Goal: Communication & Community: Answer question/provide support

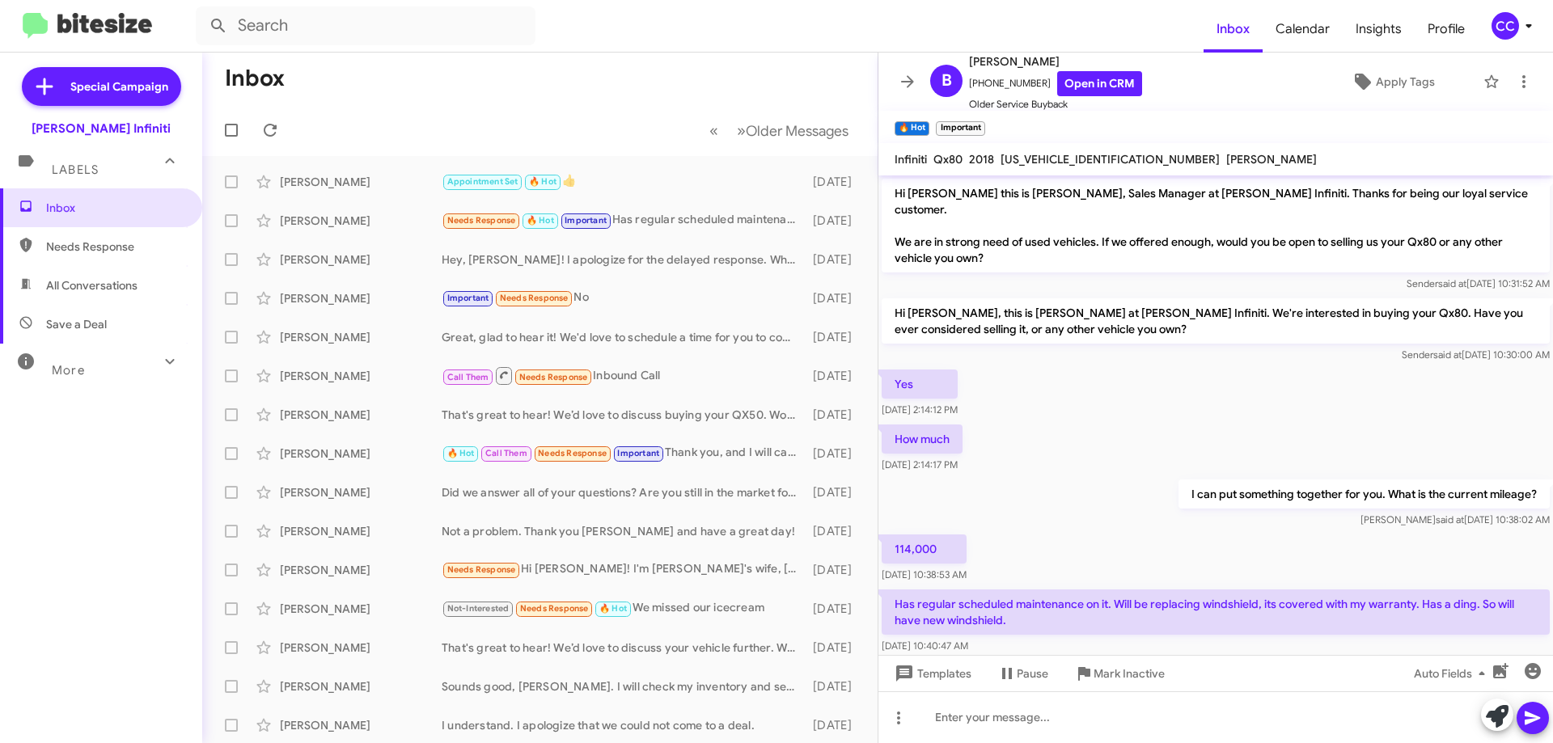
scroll to position [74, 0]
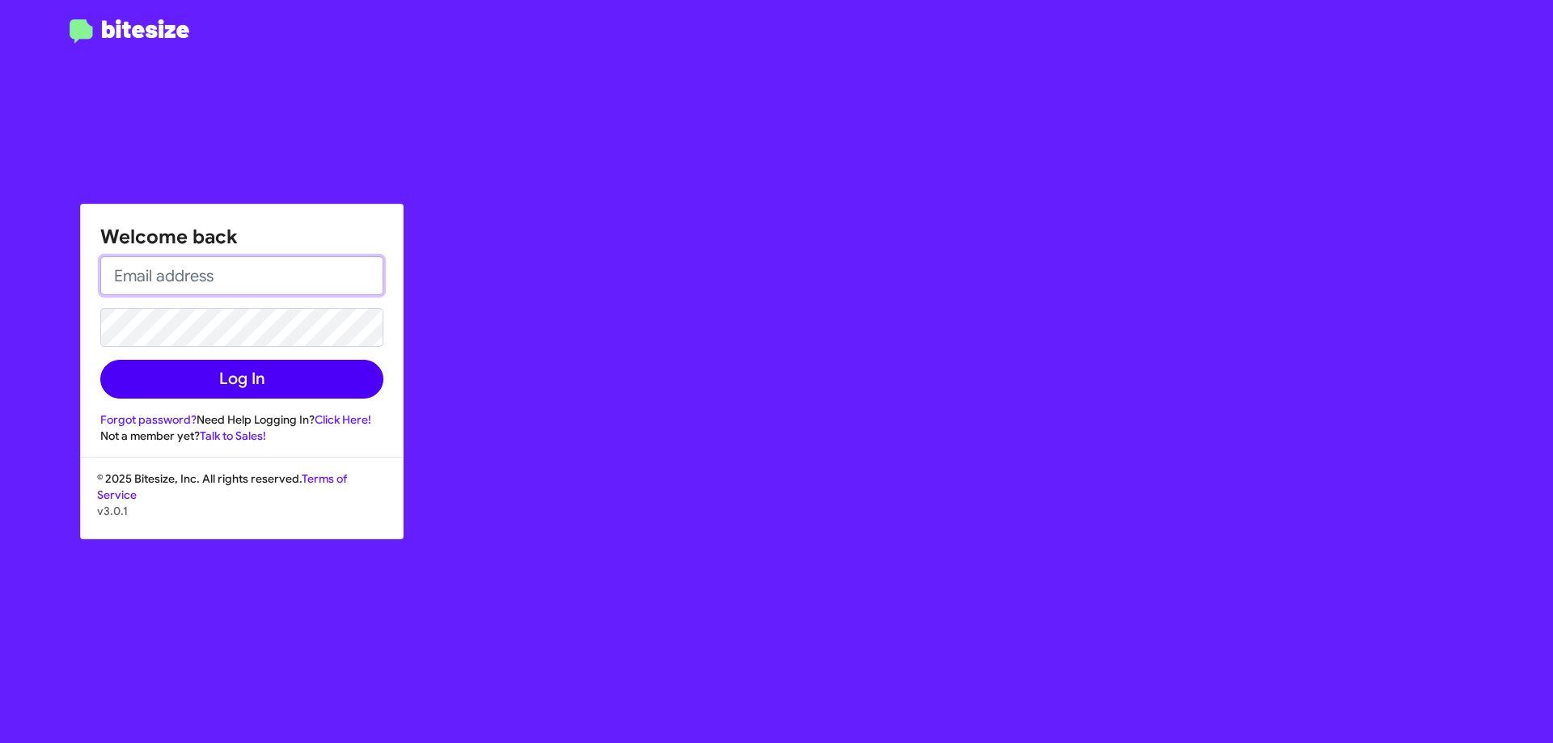
type input "[EMAIL_ADDRESS][DOMAIN_NAME]"
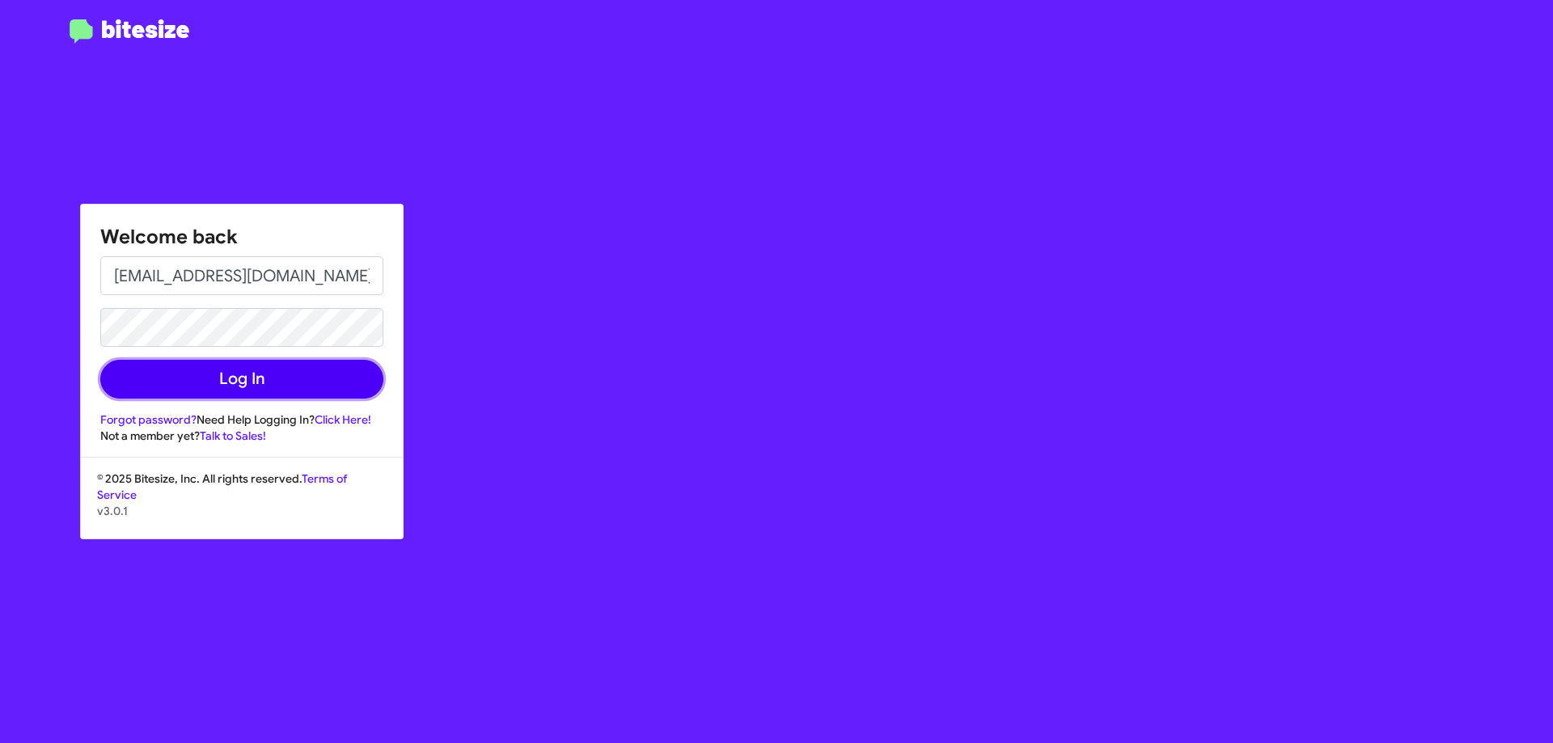
click at [176, 390] on button "Log In" at bounding box center [241, 379] width 283 height 39
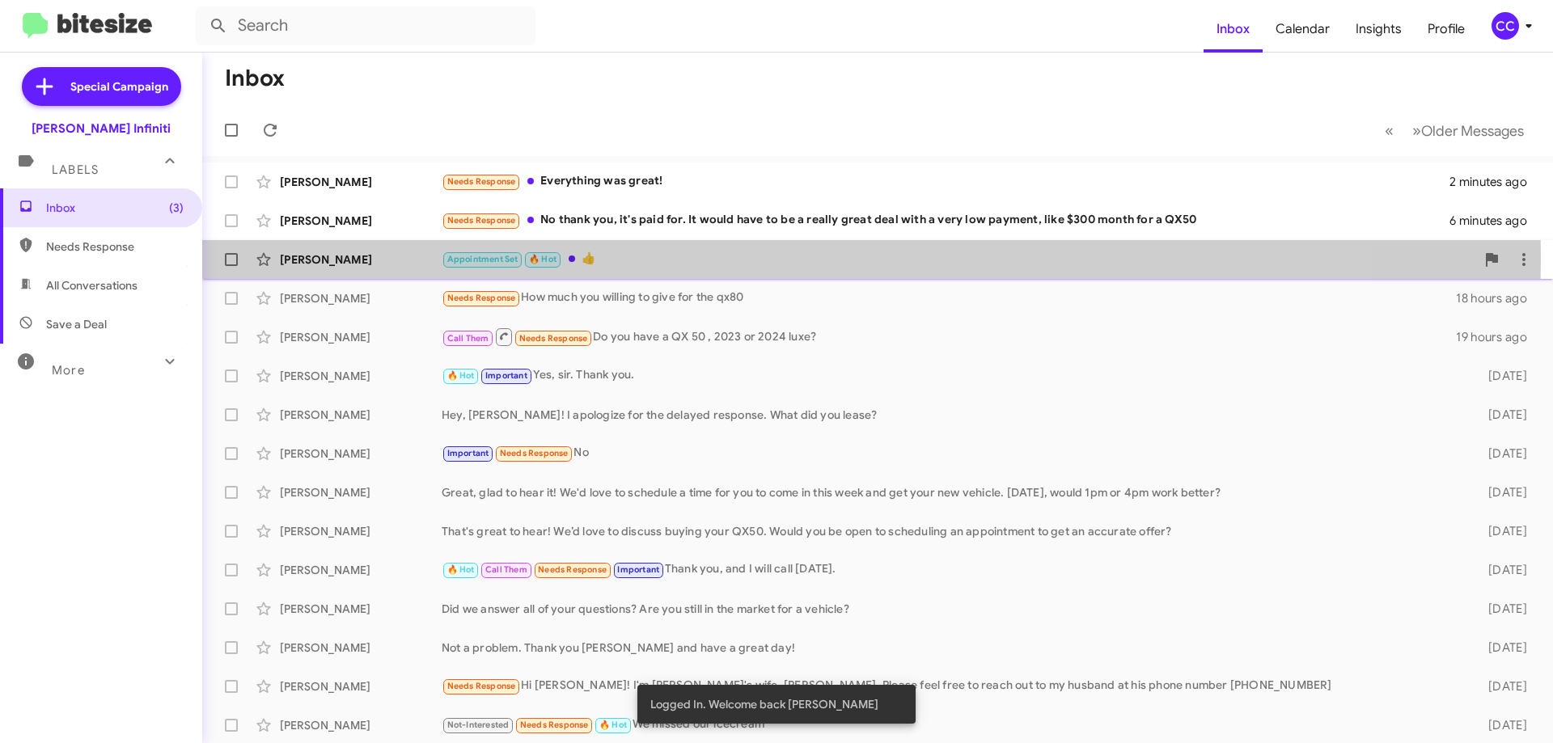
click at [634, 256] on div "Appointment Set 🔥 Hot 👍" at bounding box center [958, 259] width 1033 height 19
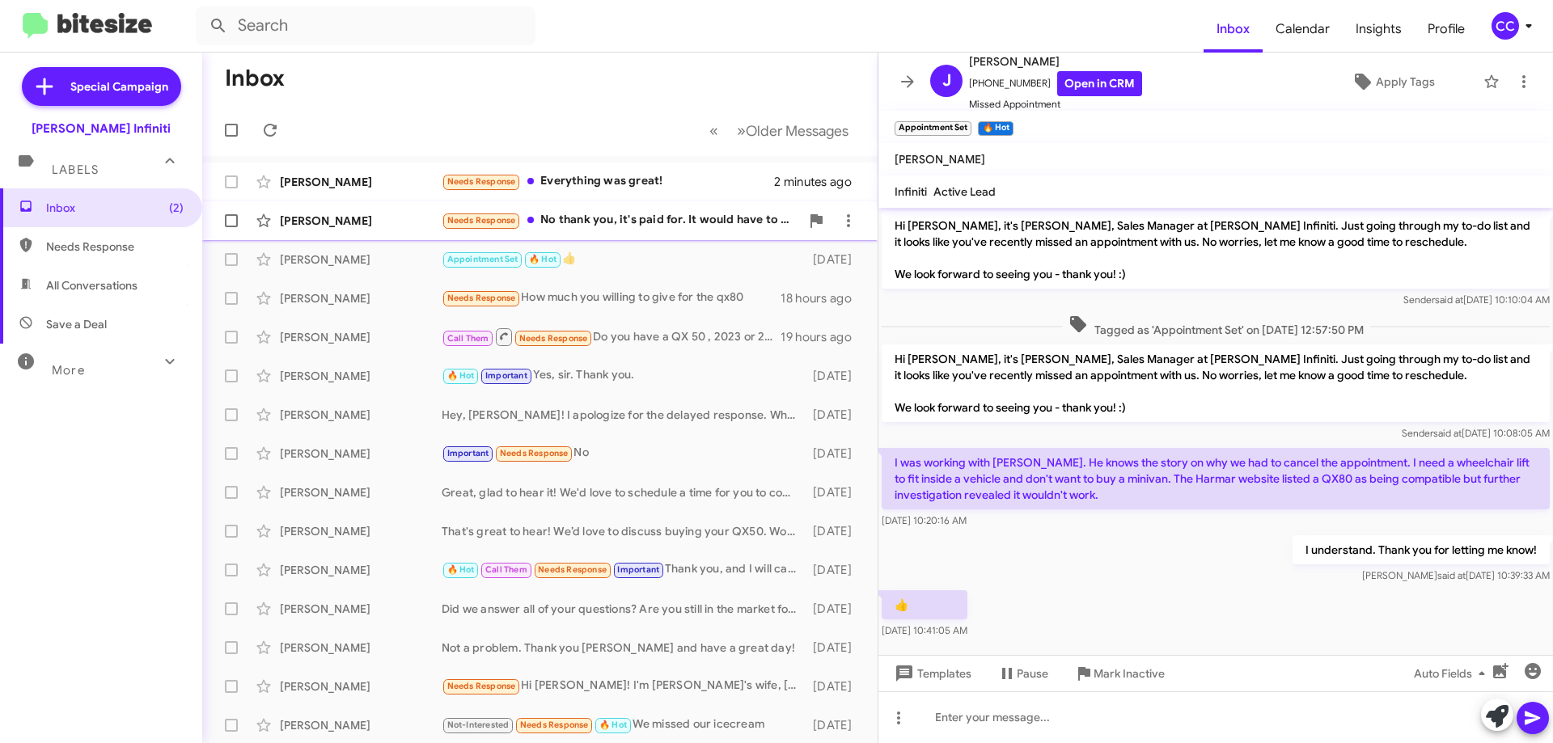
click at [628, 220] on div "Needs Response No thank you, it's paid for. It would have to be a really great …" at bounding box center [621, 220] width 358 height 19
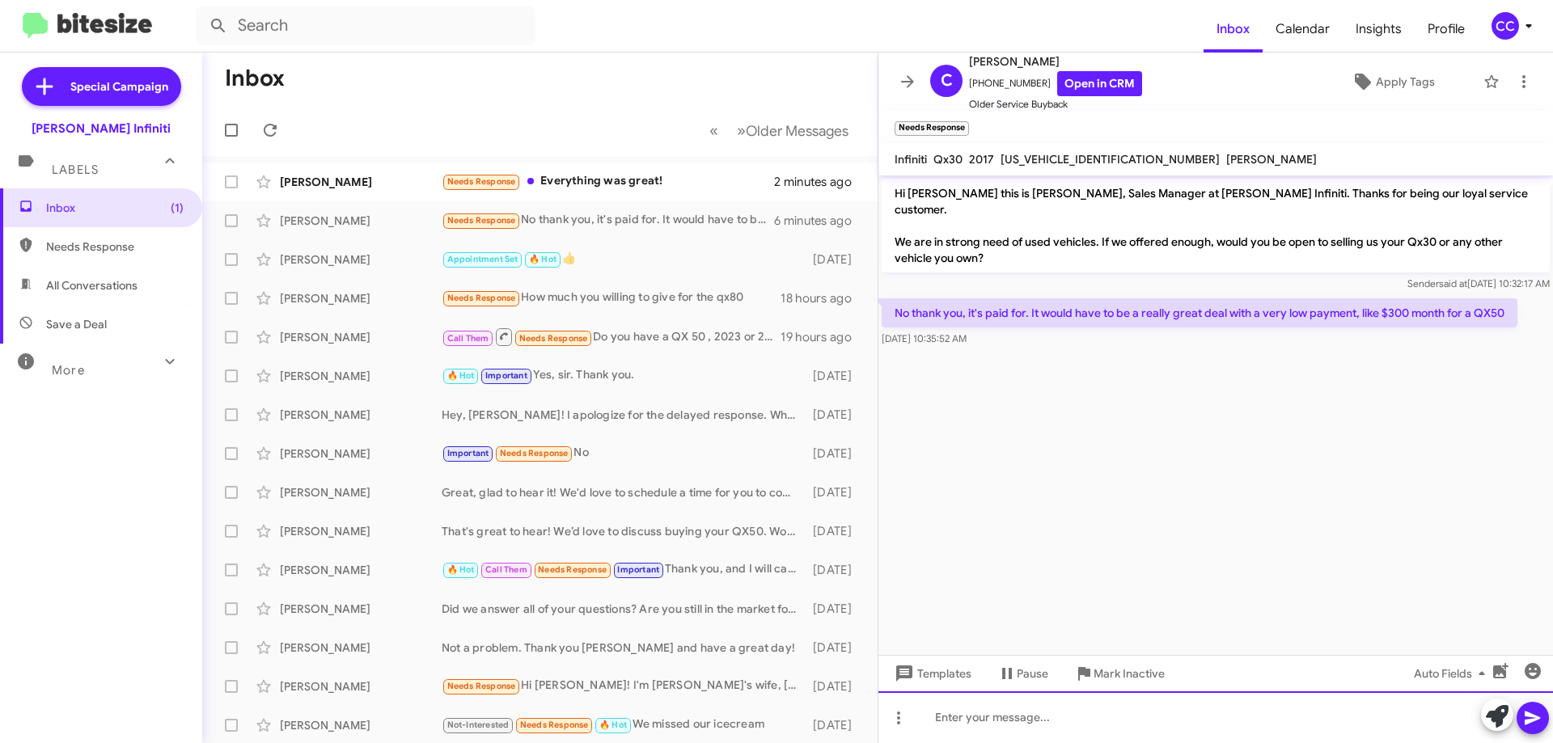
click at [1076, 725] on div at bounding box center [1215, 717] width 674 height 52
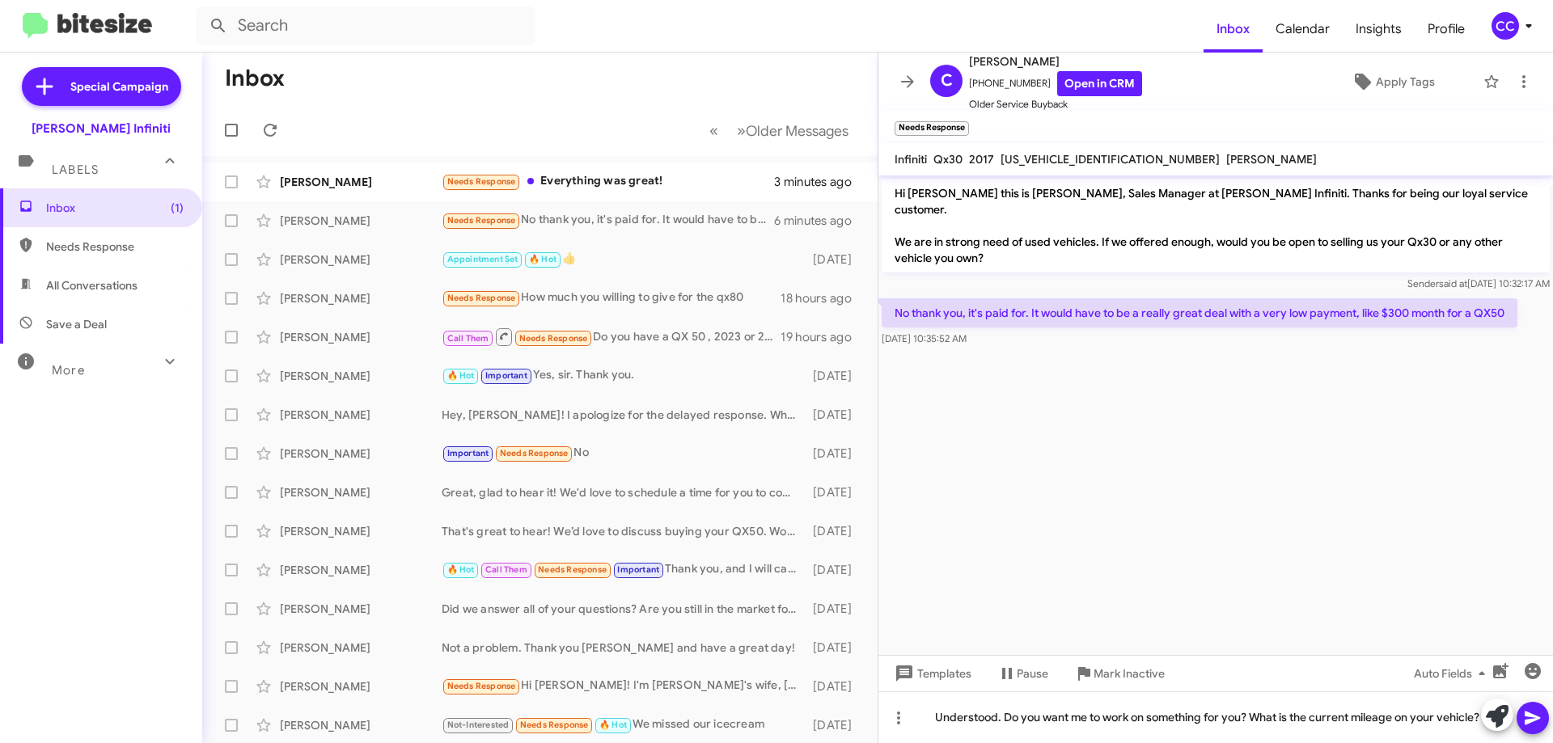
click at [1528, 719] on icon at bounding box center [1532, 717] width 19 height 19
